Goal: Find contact information: Find contact information

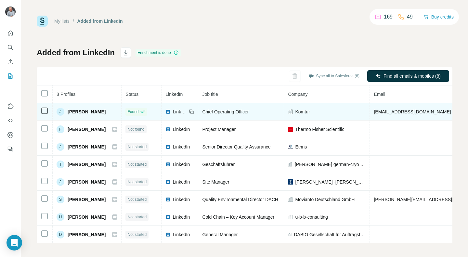
click at [323, 112] on div "Komtur" at bounding box center [327, 112] width 78 height 7
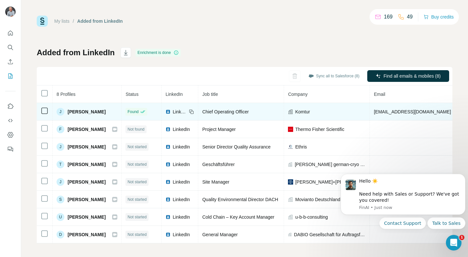
click at [423, 115] on td "[EMAIL_ADDRESS][DOMAIN_NAME]" at bounding box center [450, 112] width 160 height 18
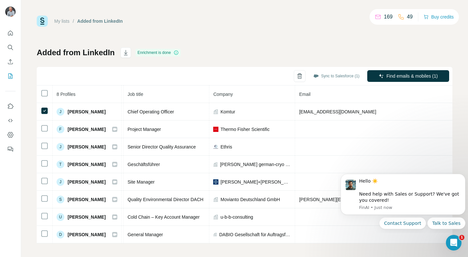
scroll to position [0, 81]
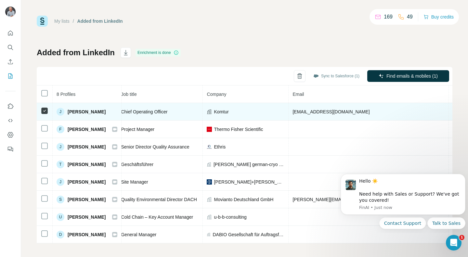
click at [453, 113] on span "[PHONE_NUMBER]" at bounding box center [473, 111] width 41 height 5
click at [453, 110] on span "[PHONE_NUMBER]" at bounding box center [473, 111] width 41 height 5
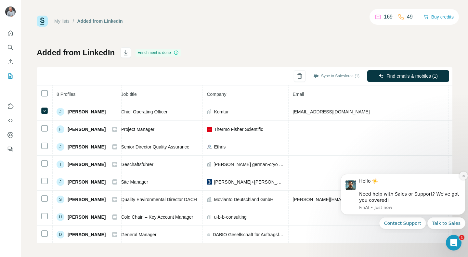
click at [464, 174] on icon "Dismiss notification" at bounding box center [464, 176] width 4 height 4
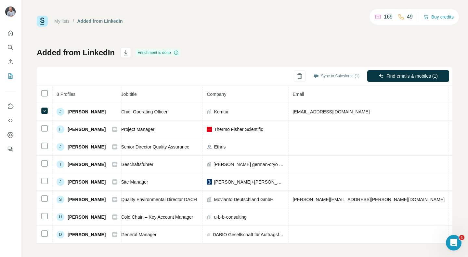
click at [60, 21] on link "My lists" at bounding box center [61, 21] width 15 height 5
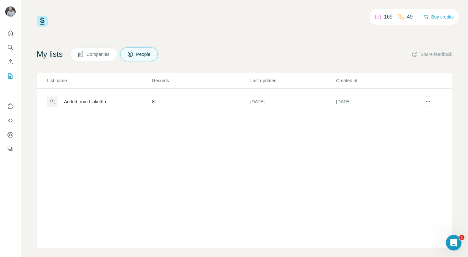
click at [76, 102] on div "Added from LinkedIn" at bounding box center [85, 102] width 42 height 7
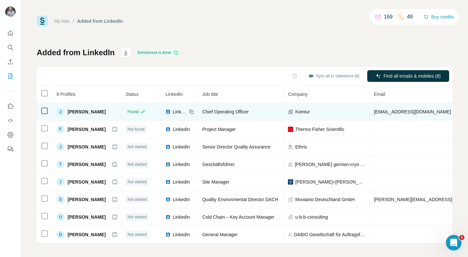
click at [426, 113] on span "[EMAIL_ADDRESS][DOMAIN_NAME]" at bounding box center [412, 111] width 77 height 5
click at [424, 113] on span "[EMAIL_ADDRESS][DOMAIN_NAME]" at bounding box center [412, 111] width 77 height 5
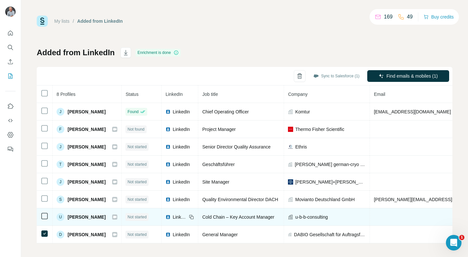
scroll to position [5, 0]
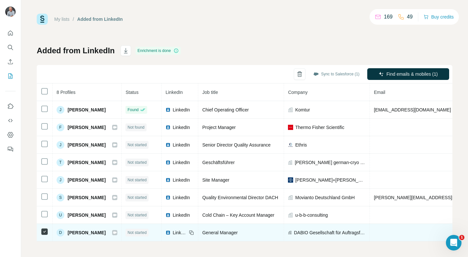
click at [317, 230] on span "DABIO Gesellschaft für Auftragsforschung mbH" at bounding box center [330, 233] width 72 height 7
